Goal: Navigation & Orientation: Go to known website

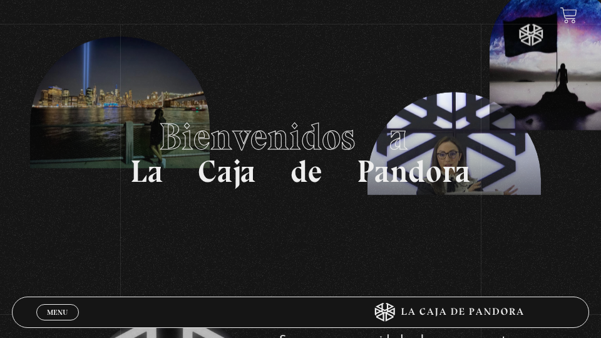
scroll to position [11, 0]
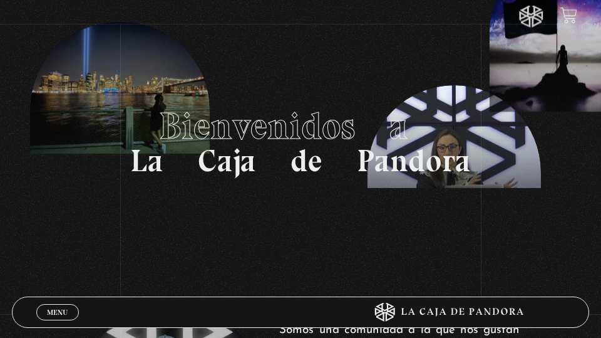
click at [56, 309] on span "Menu" at bounding box center [57, 312] width 21 height 8
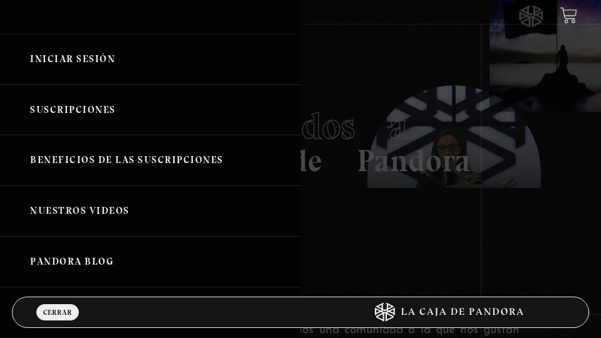
click at [56, 65] on link "Iniciar Sesión" at bounding box center [150, 59] width 301 height 51
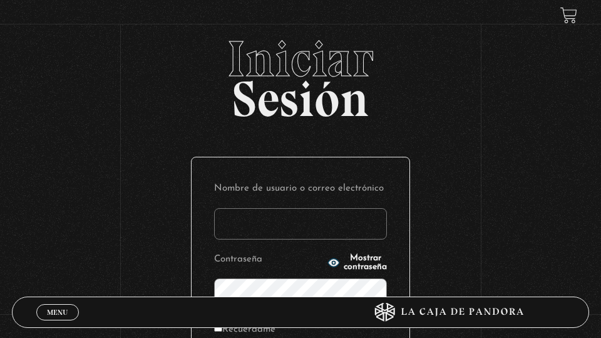
click at [225, 220] on input "Nombre de usuario o correo electrónico" at bounding box center [300, 223] width 173 height 31
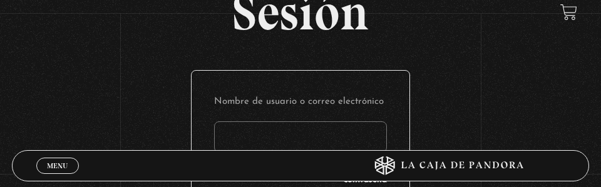
scroll to position [115, 0]
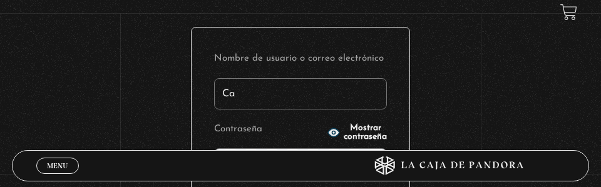
type input "C"
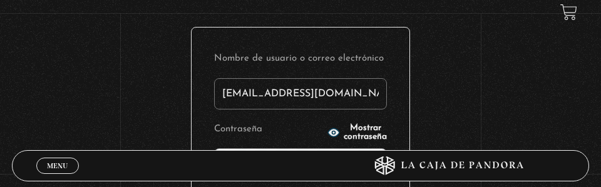
type input "casi1629@gmail.com"
